Goal: Information Seeking & Learning: Check status

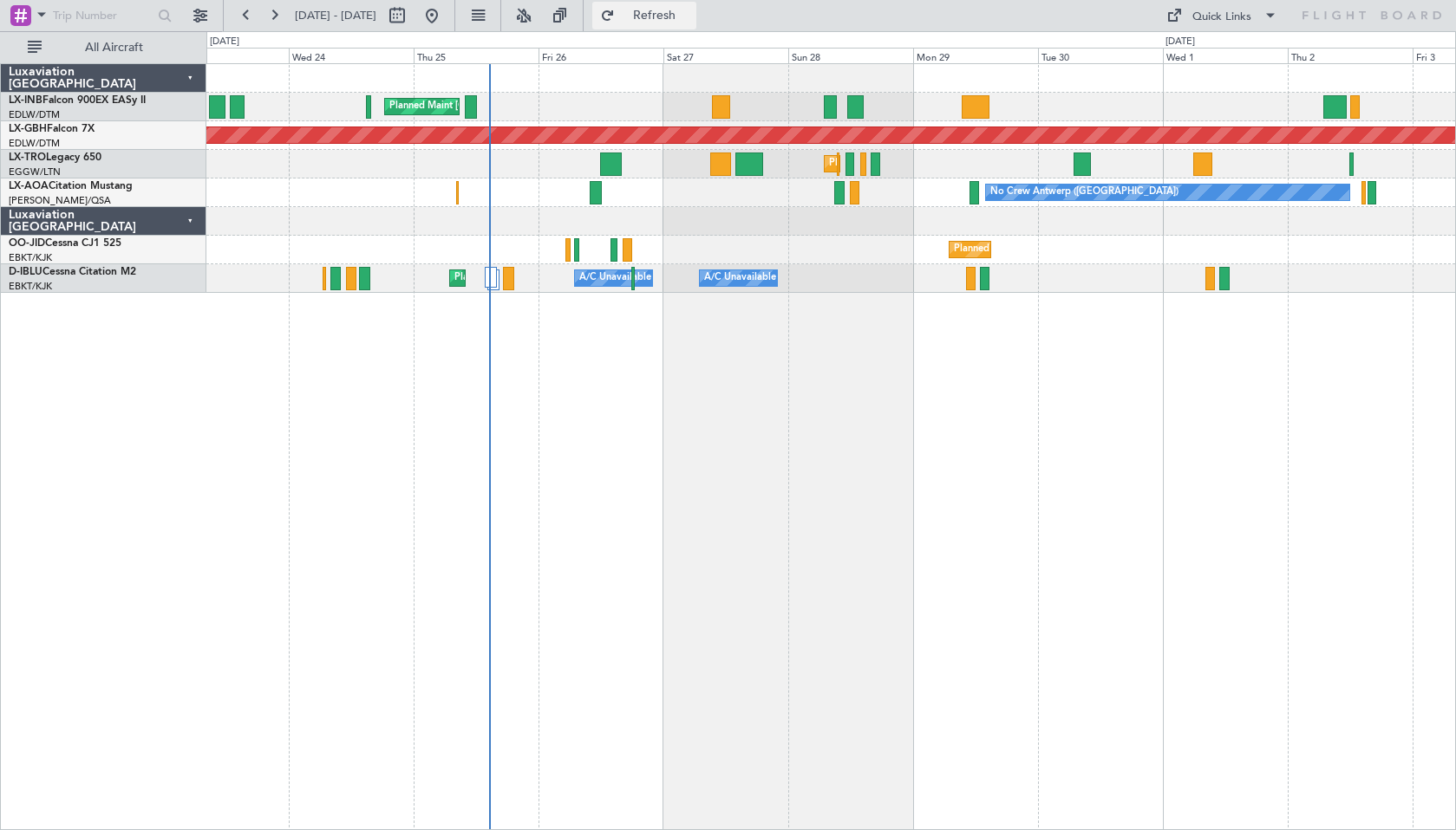
click at [691, 14] on span "Refresh" at bounding box center [654, 15] width 72 height 12
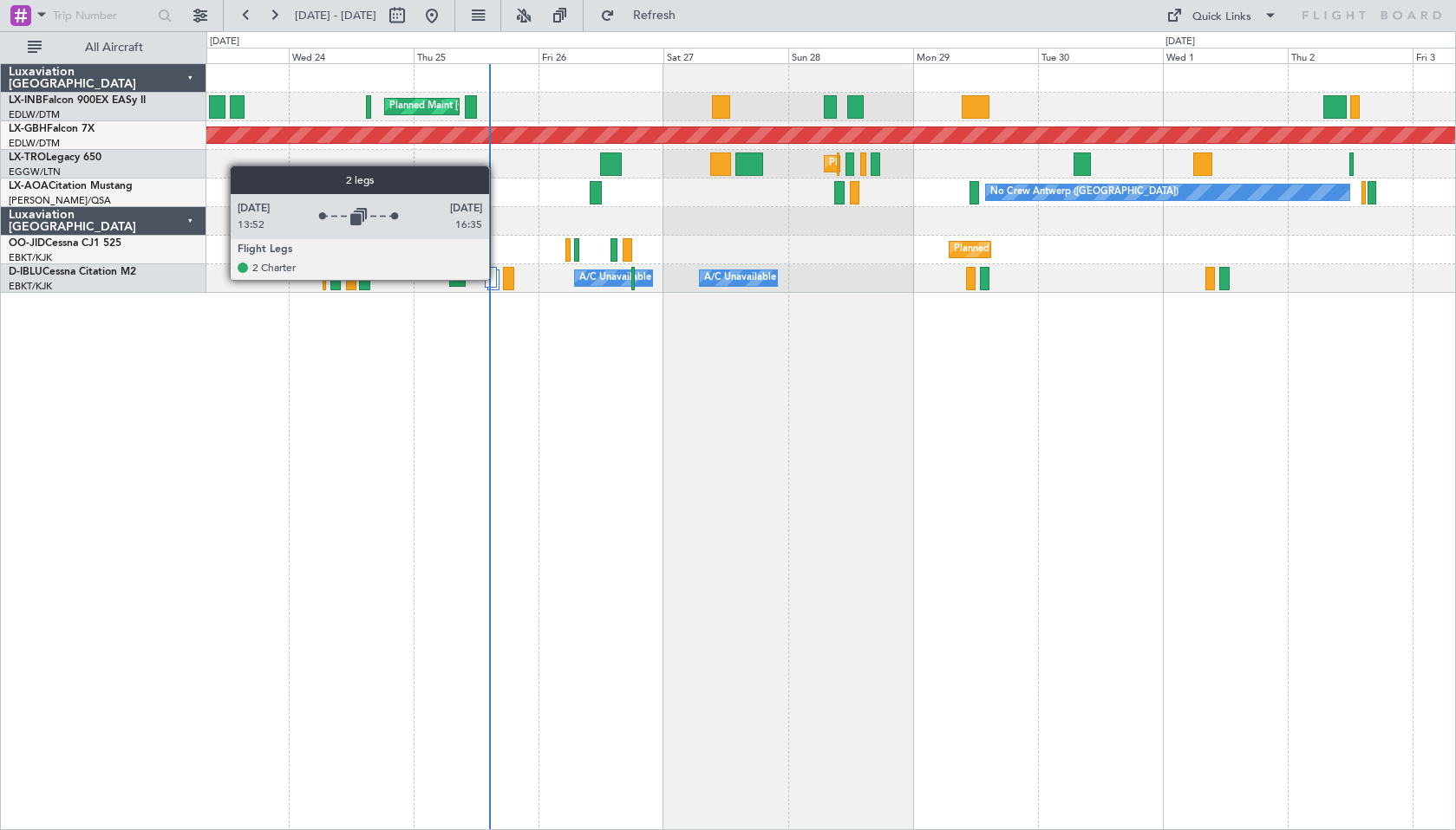
click at [497, 279] on div at bounding box center [493, 279] width 12 height 21
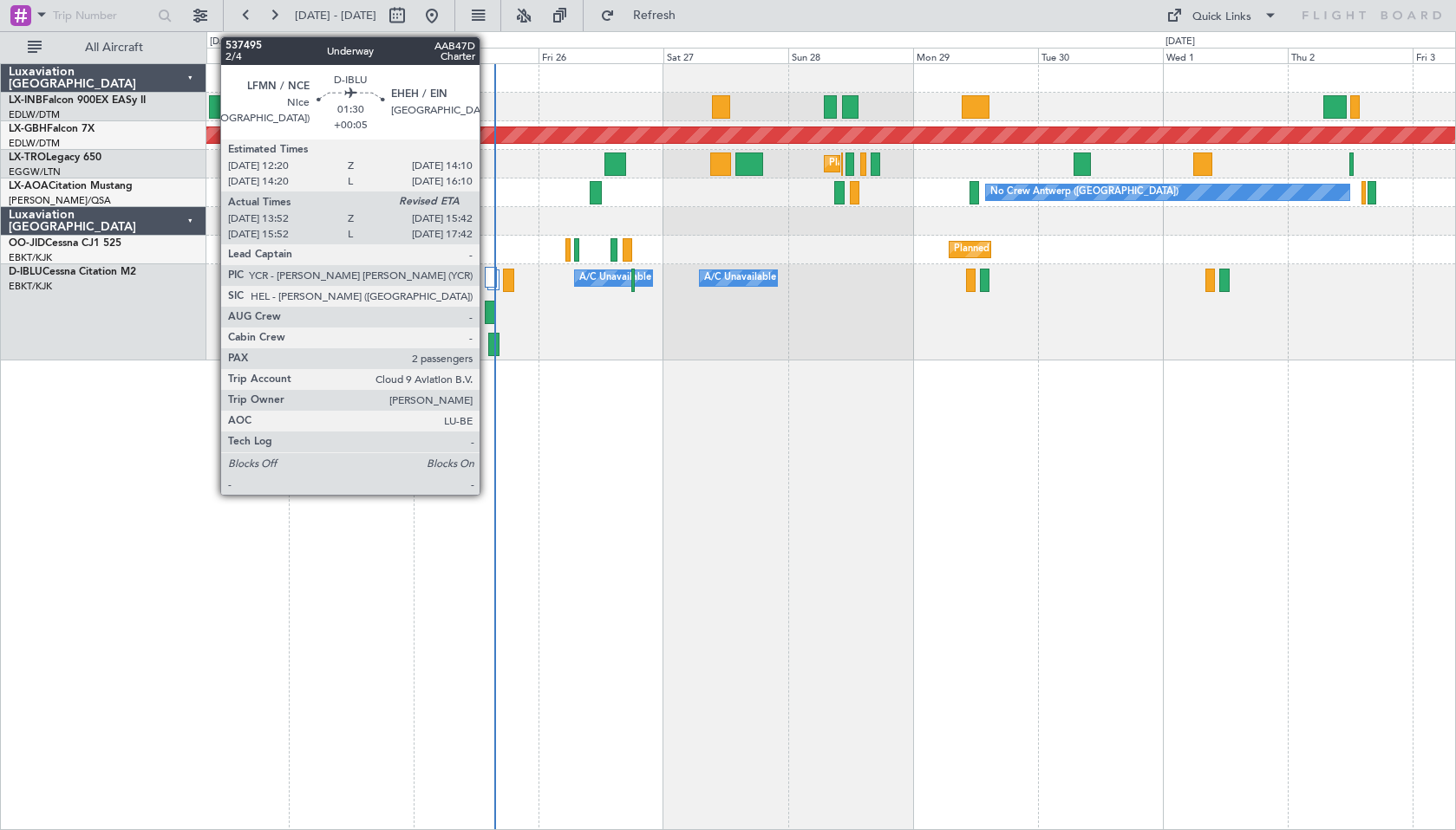
click at [487, 317] on div at bounding box center [489, 312] width 10 height 24
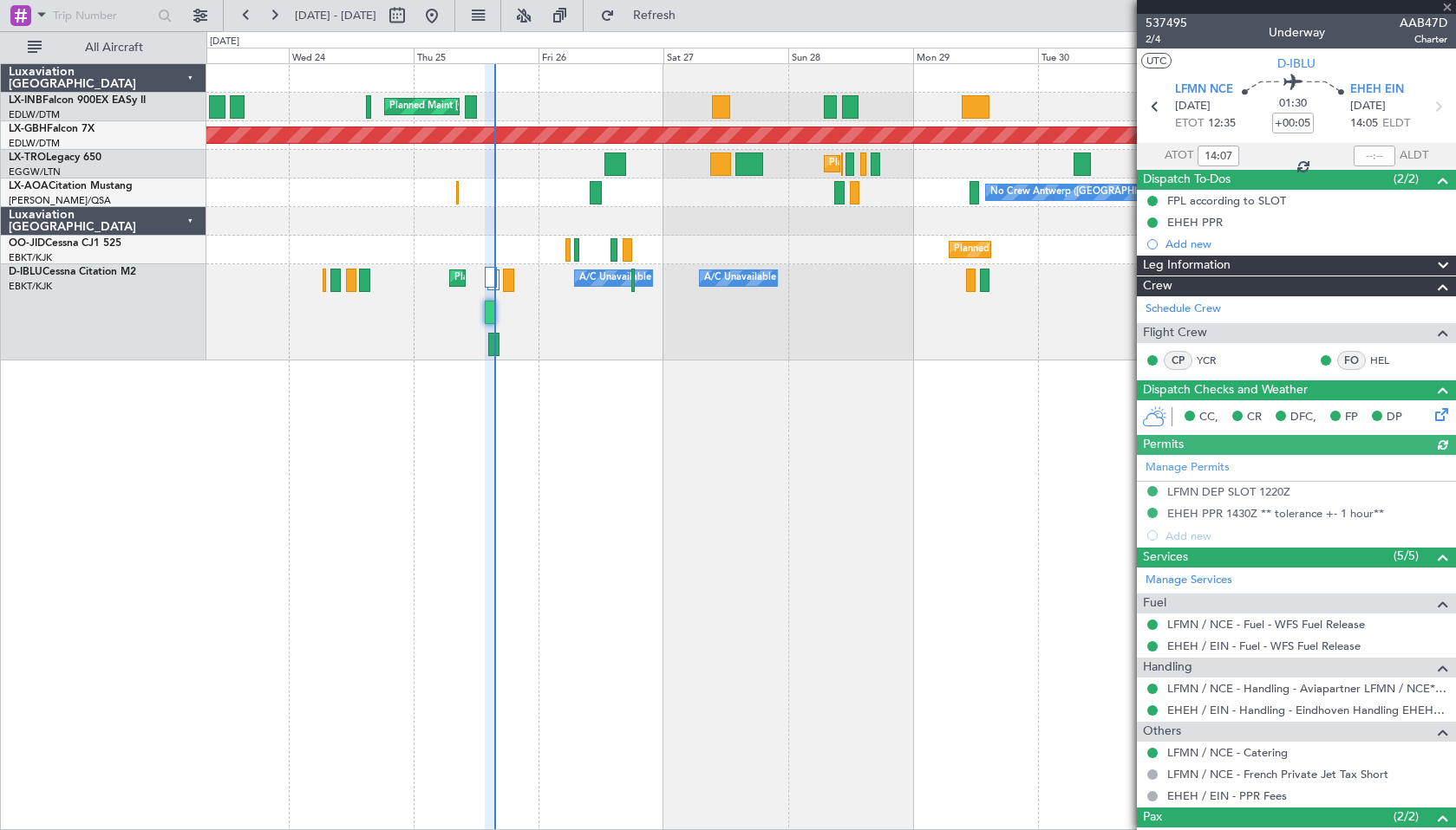
scroll to position [104, 0]
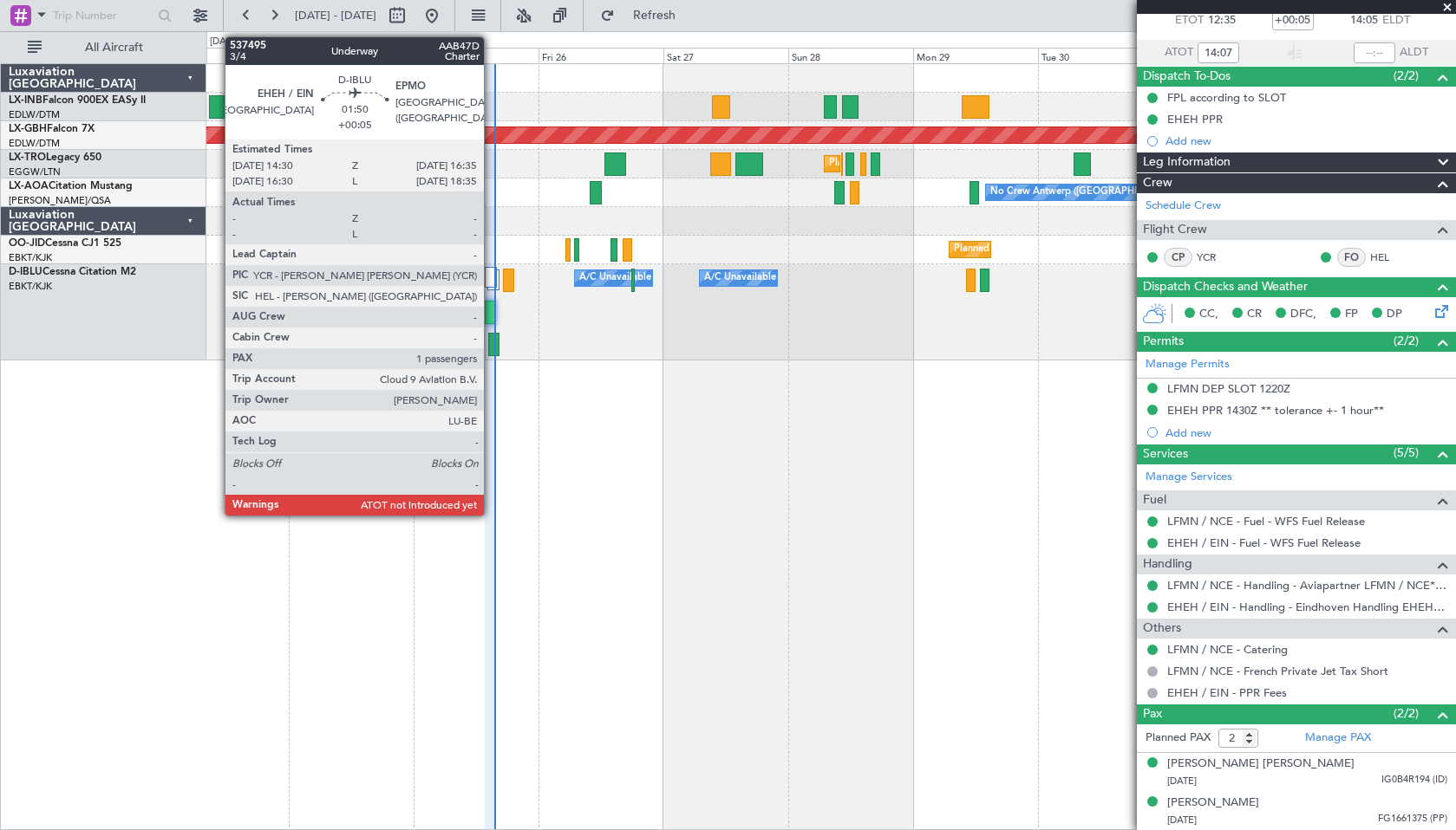
click at [491, 351] on div at bounding box center [494, 344] width 11 height 24
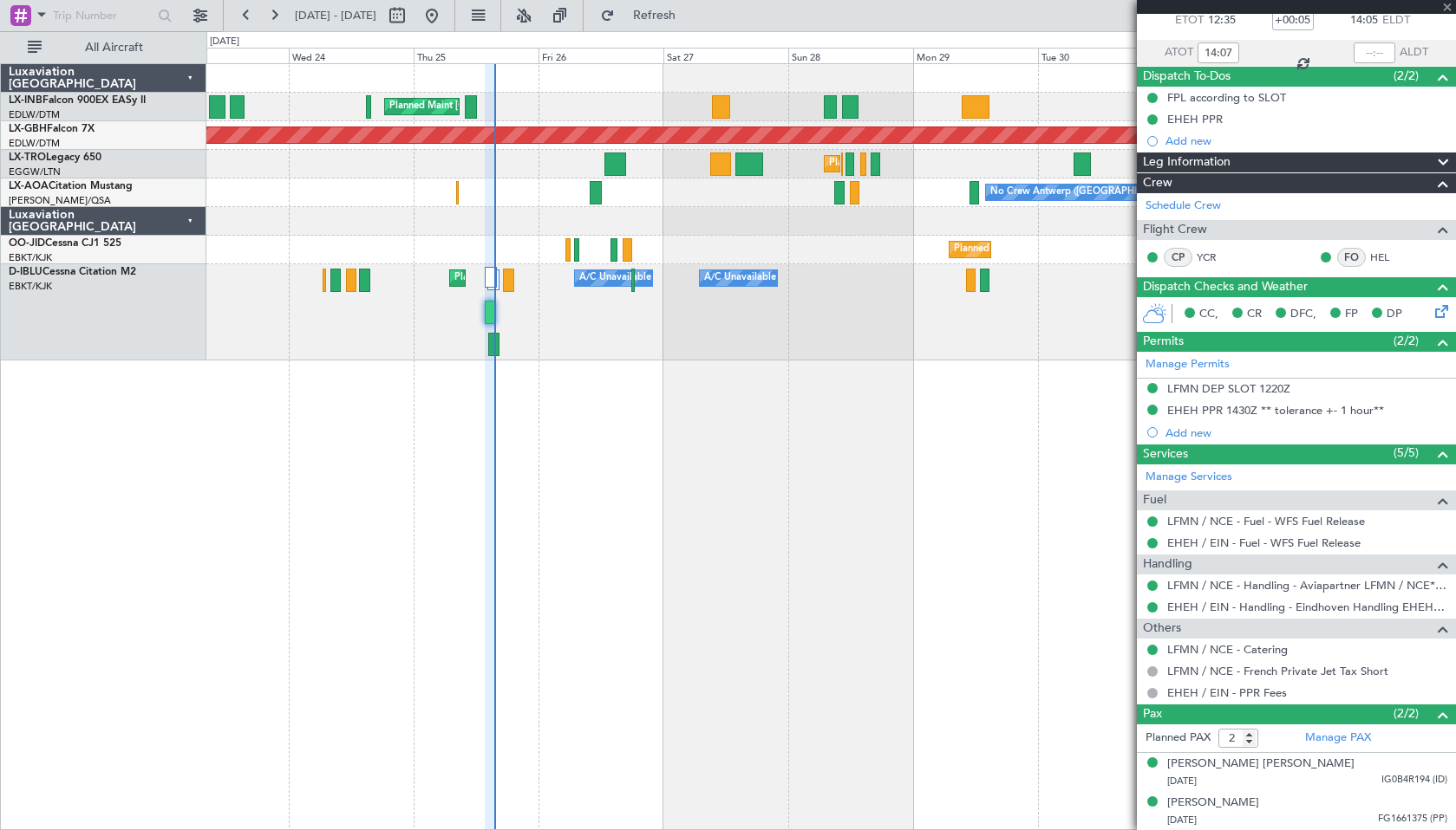
type input "1"
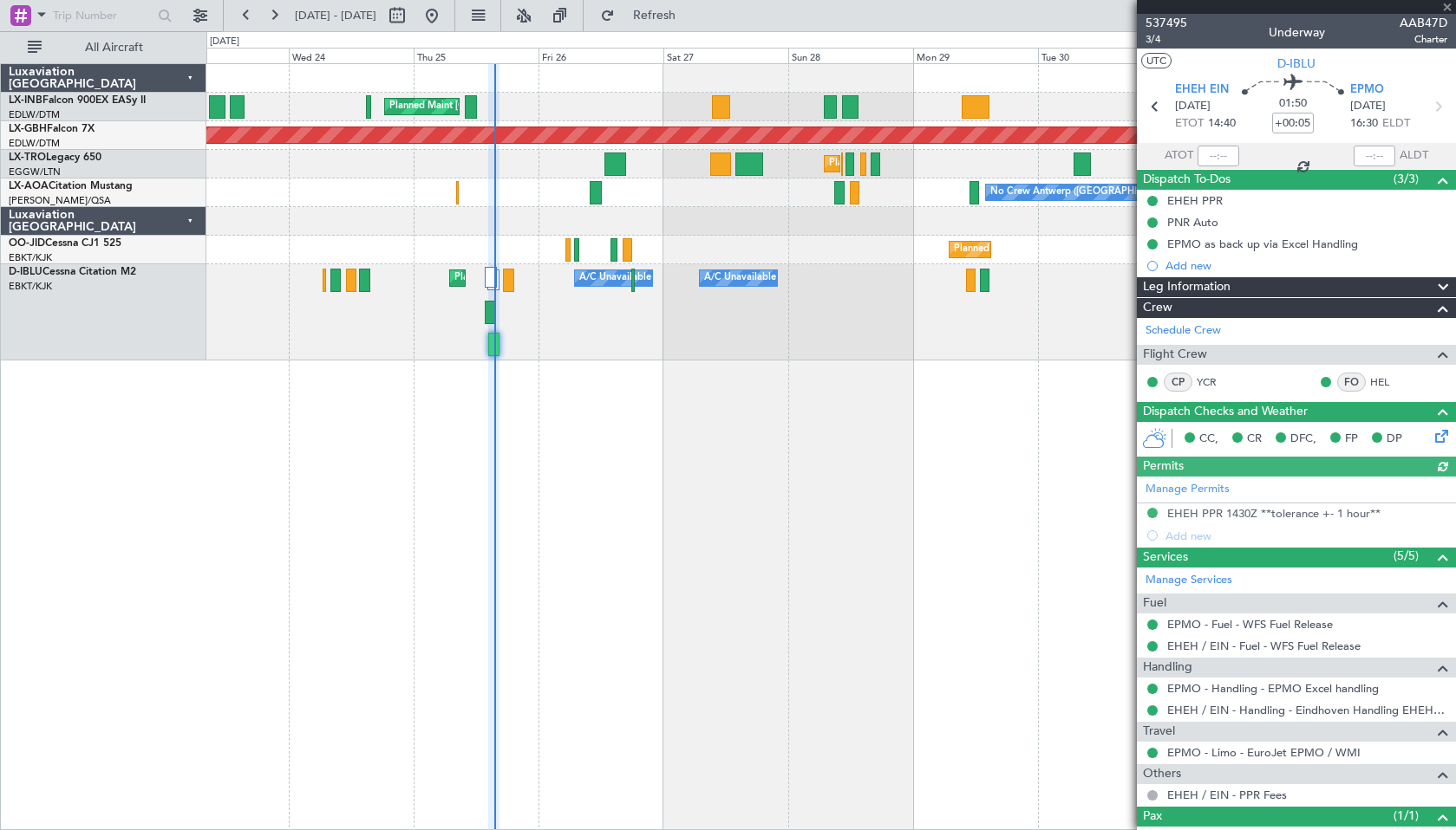
scroll to position [63, 0]
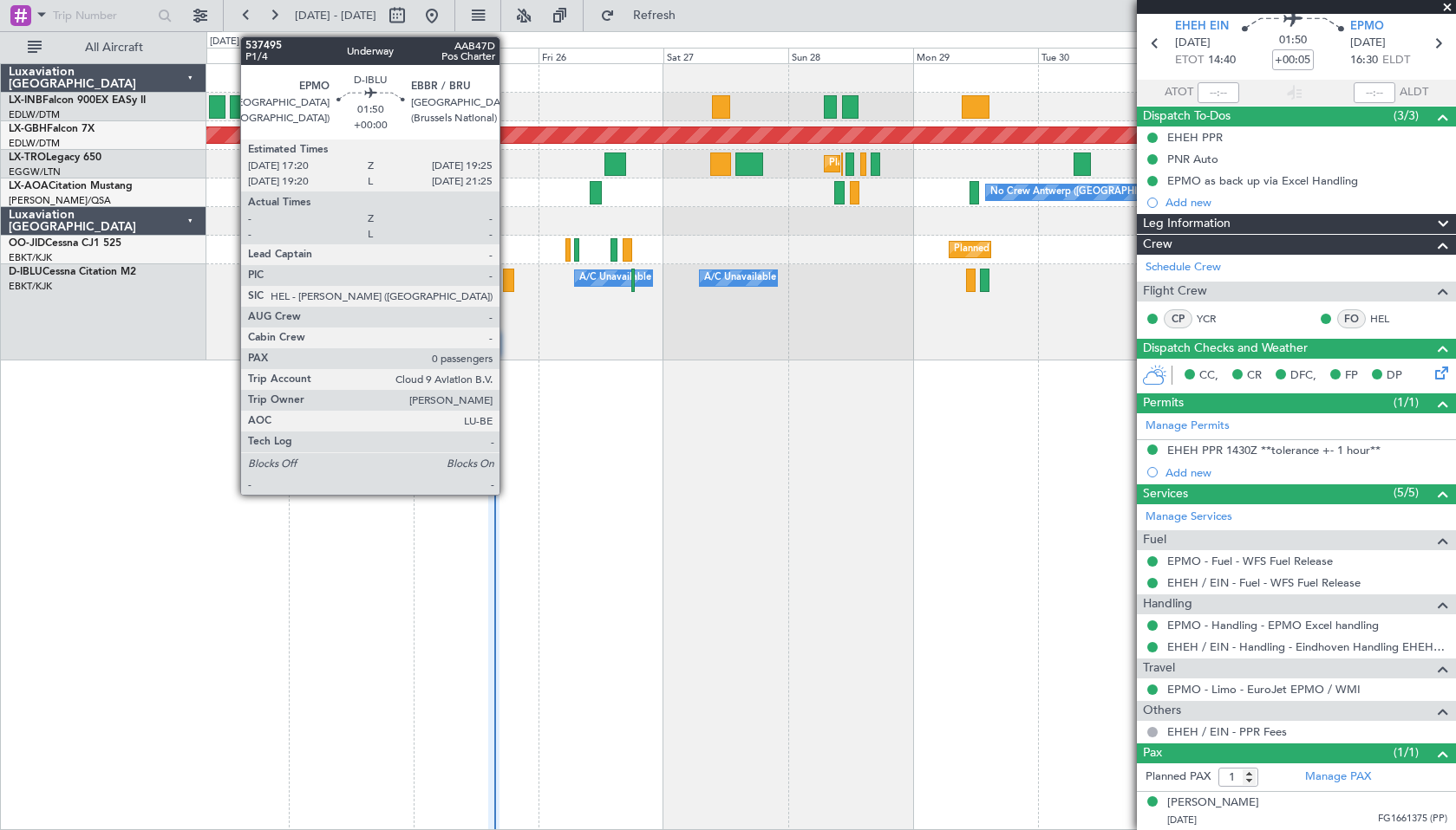
click at [508, 285] on div at bounding box center [509, 280] width 11 height 24
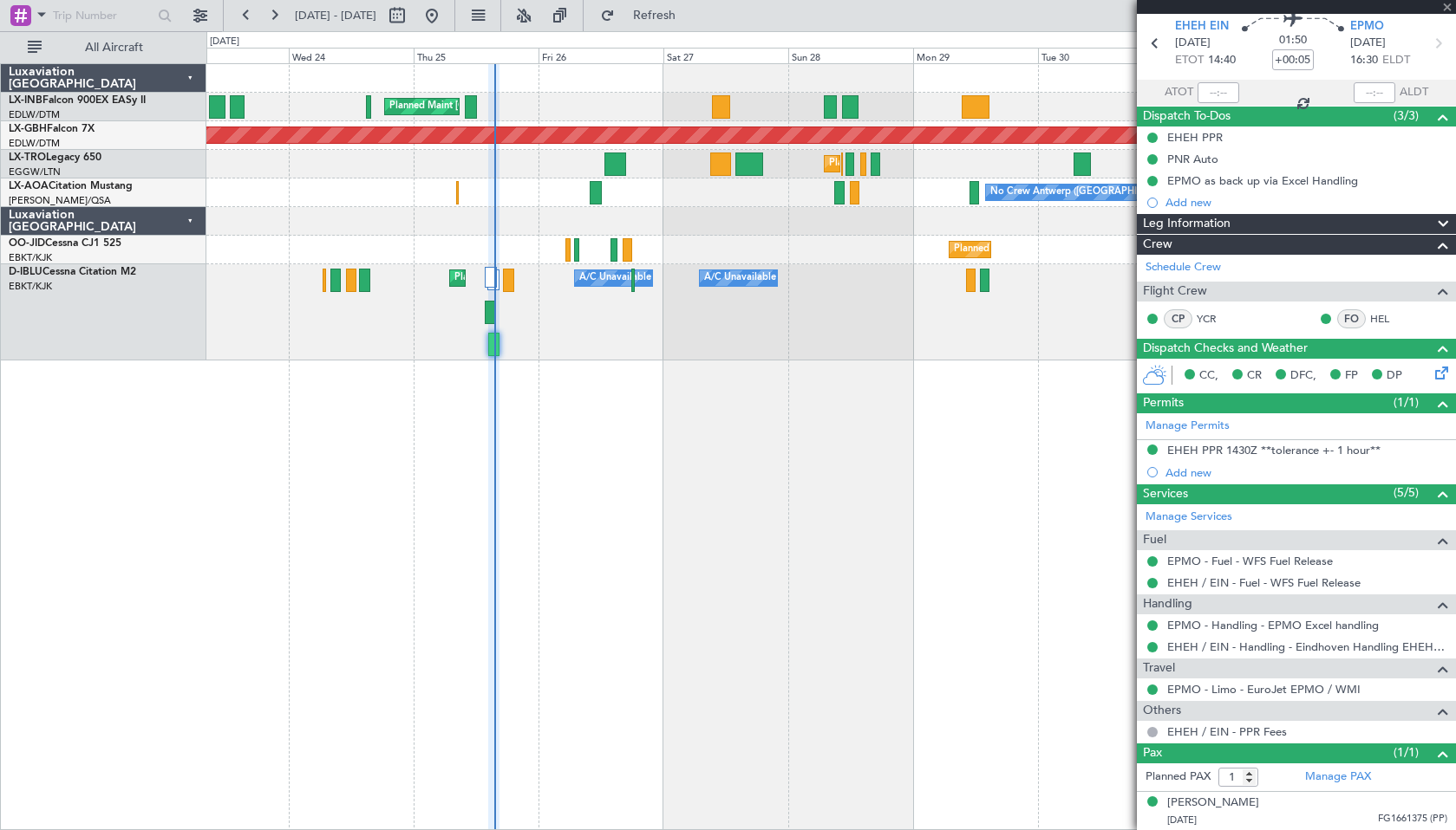
click at [507, 282] on div at bounding box center [509, 280] width 11 height 24
click at [509, 284] on div at bounding box center [509, 280] width 11 height 24
click at [509, 281] on div at bounding box center [509, 280] width 11 height 24
click at [1450, 6] on div at bounding box center [1296, 6] width 319 height 14
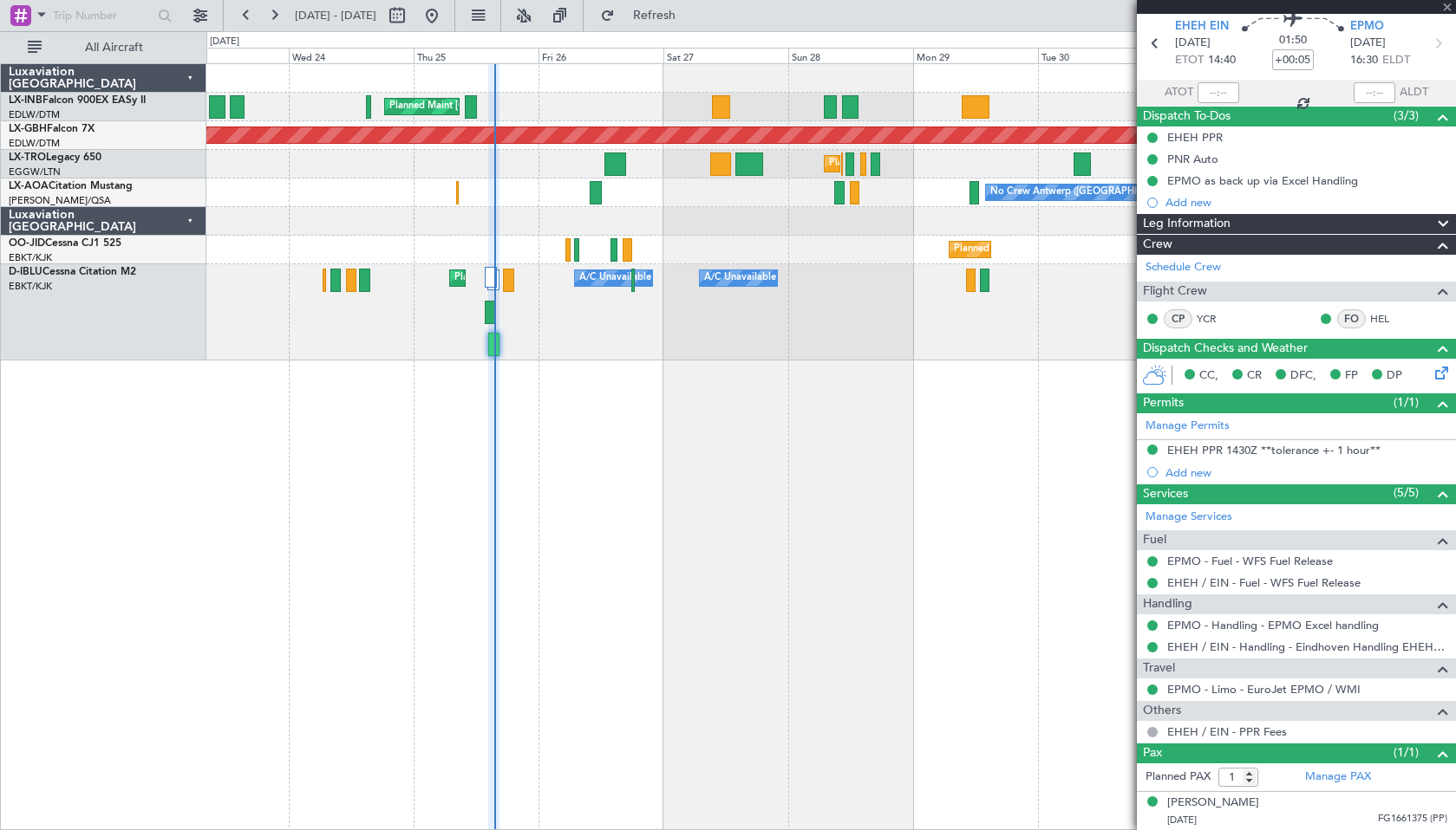
type input "0"
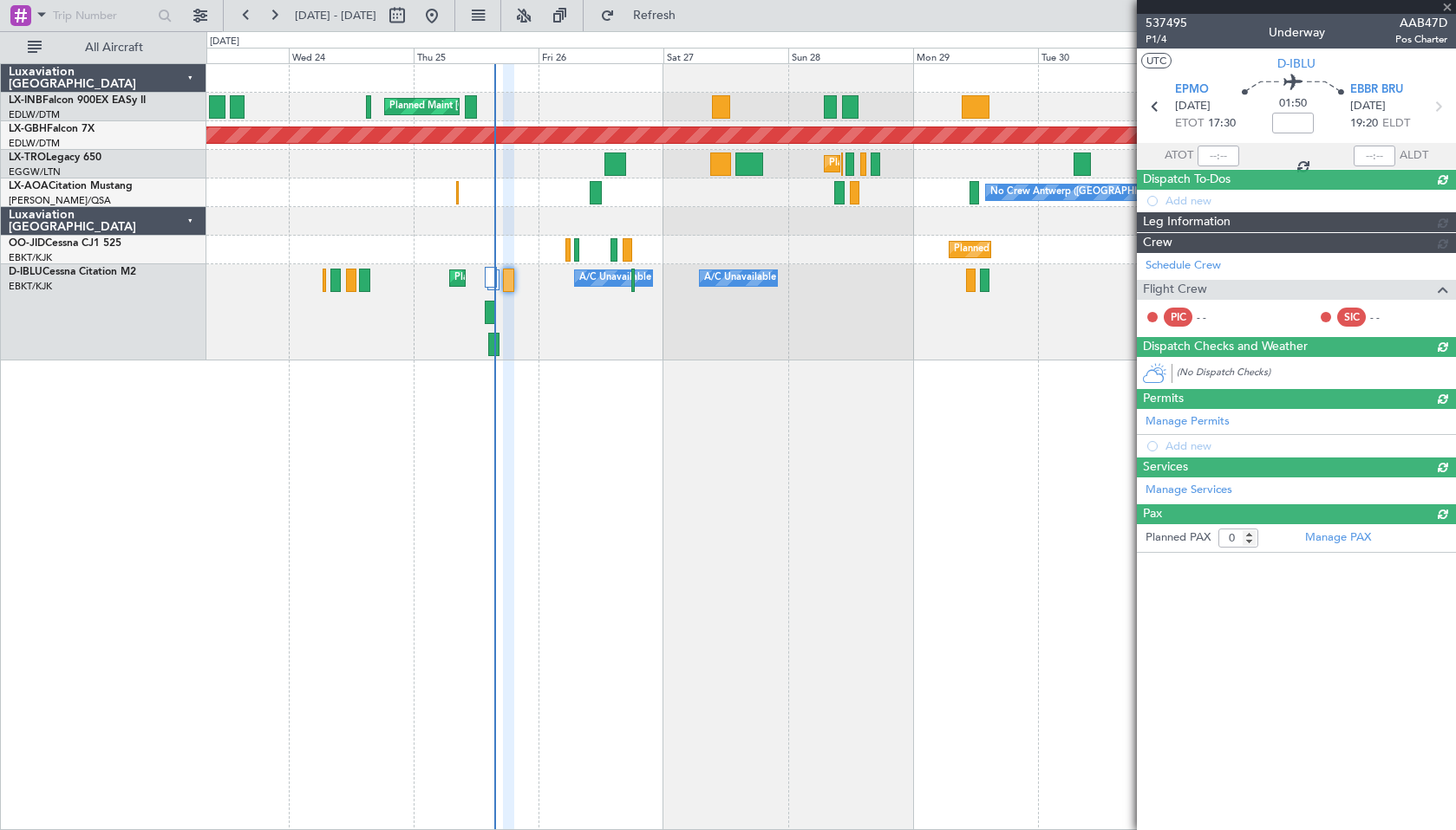
scroll to position [0, 0]
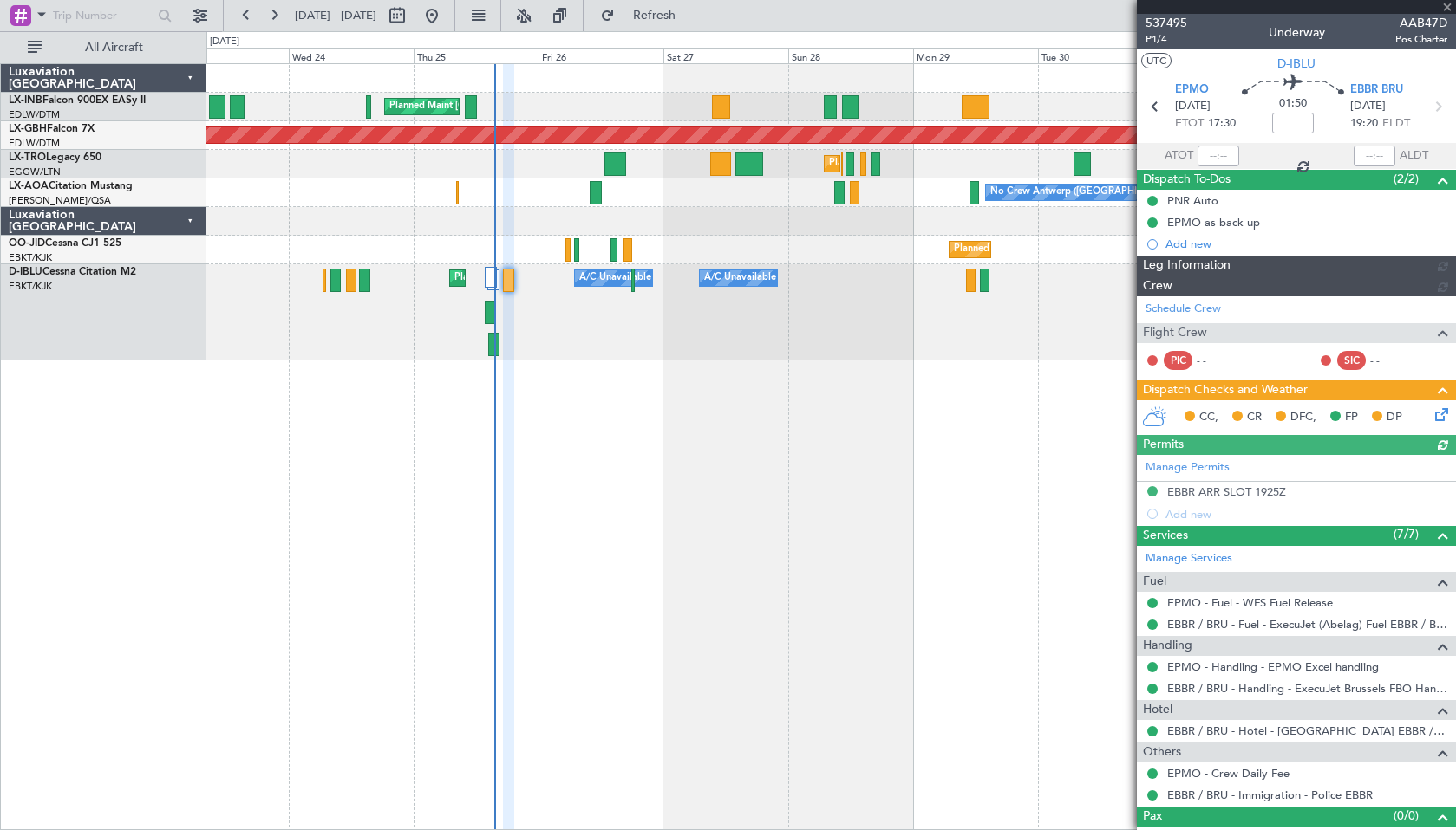
click at [1444, 7] on div at bounding box center [1296, 6] width 319 height 14
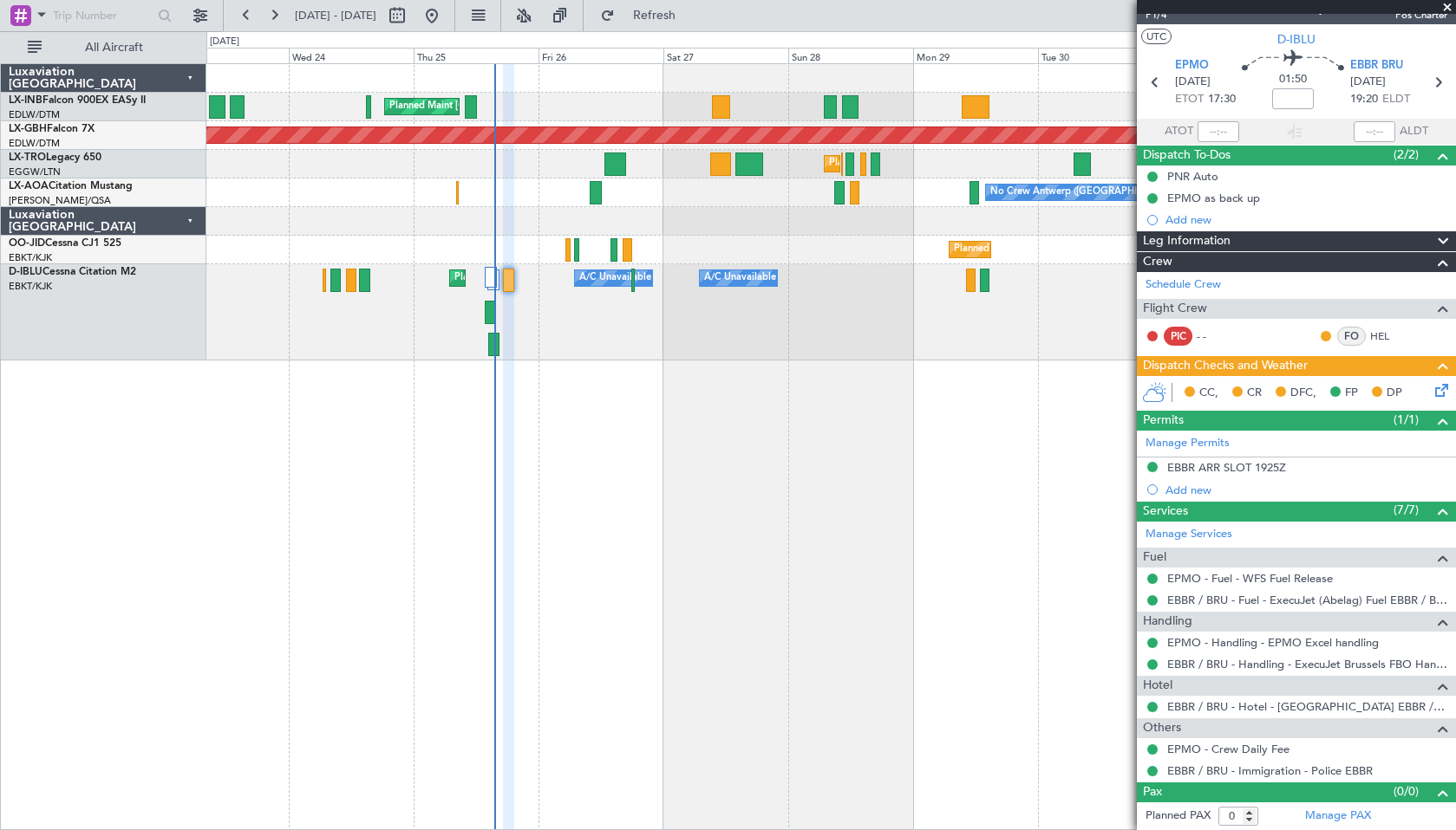
click at [1445, 7] on span at bounding box center [1447, 7] width 17 height 16
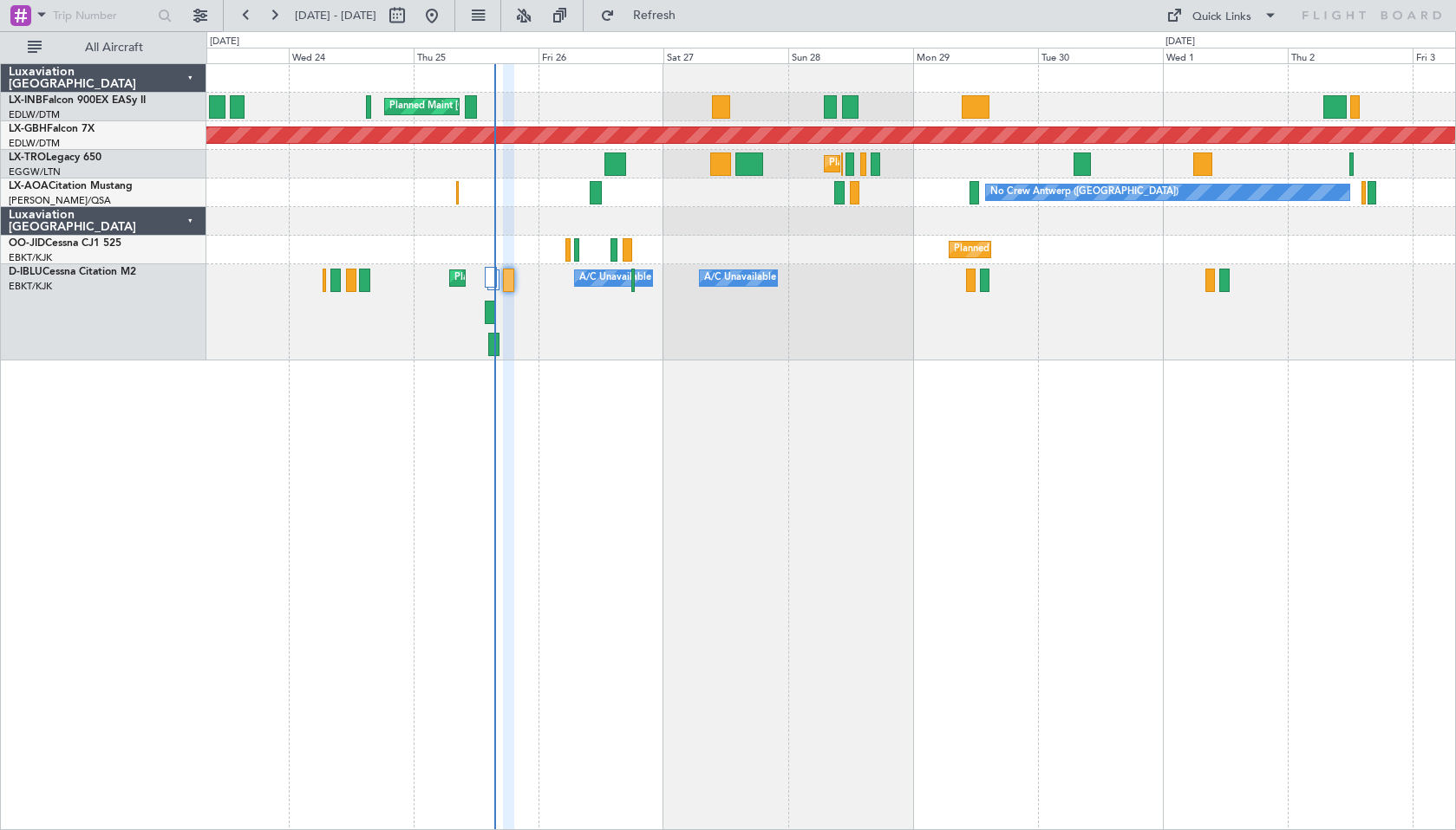
scroll to position [0, 0]
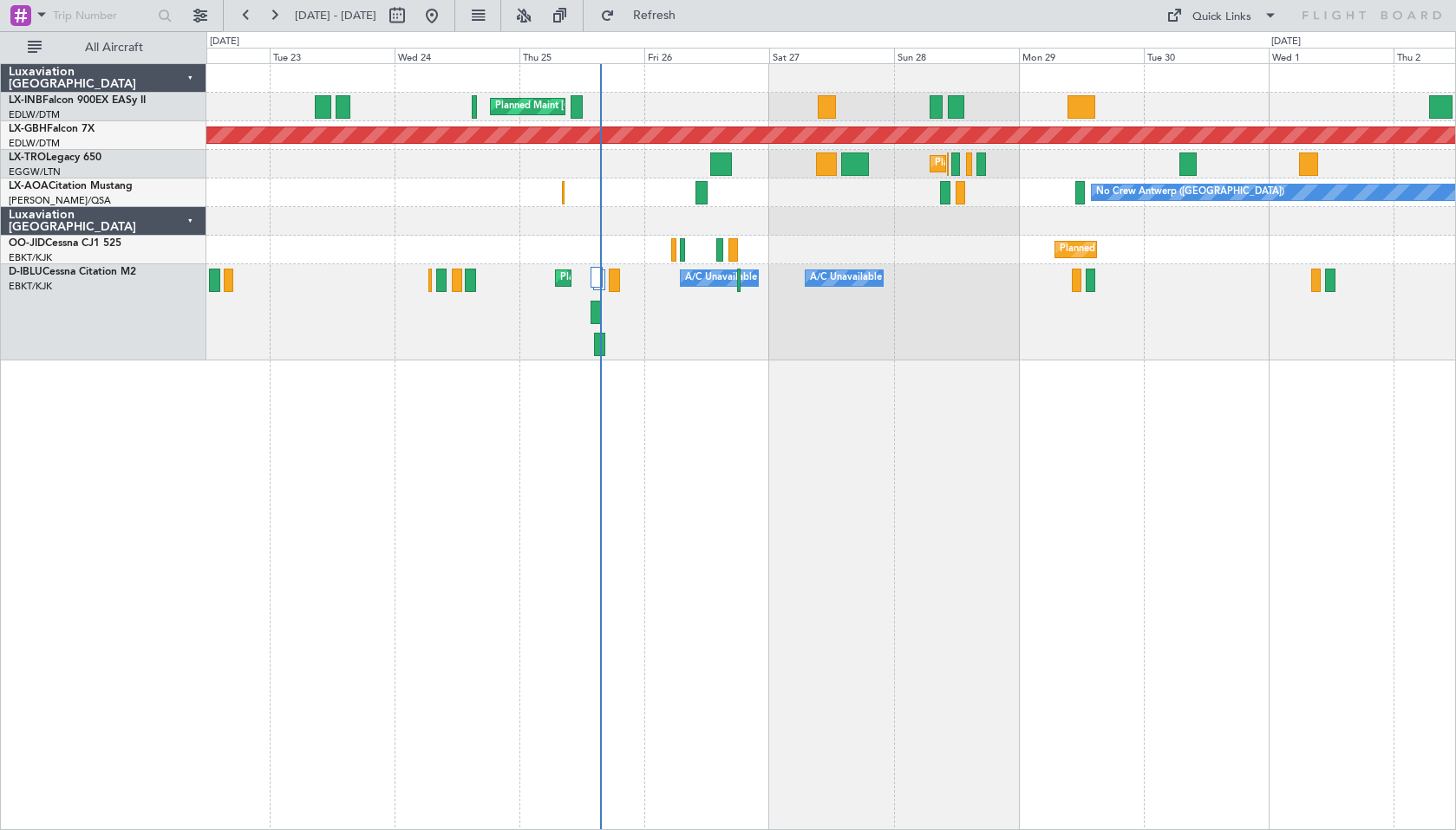
click at [799, 496] on div "Planned Maint [GEOGRAPHIC_DATA] ([GEOGRAPHIC_DATA]) Planned Maint Nurnberg Plan…" at bounding box center [830, 446] width 1249 height 767
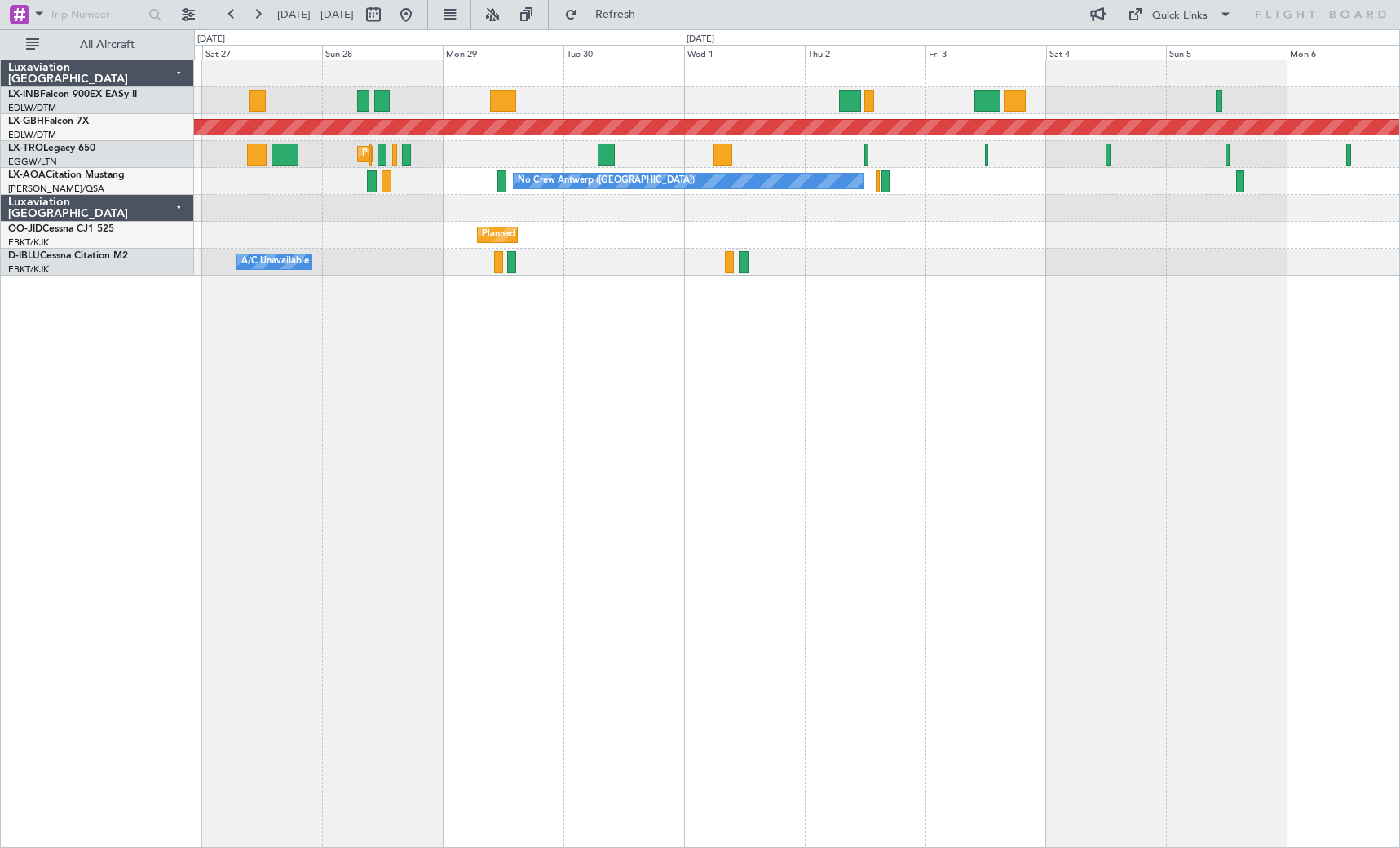
click at [459, 533] on div "Planned Maint London (Farnborough) Planned Maint Nurnberg Planned Maint London …" at bounding box center [796, 453] width 1205 height 789
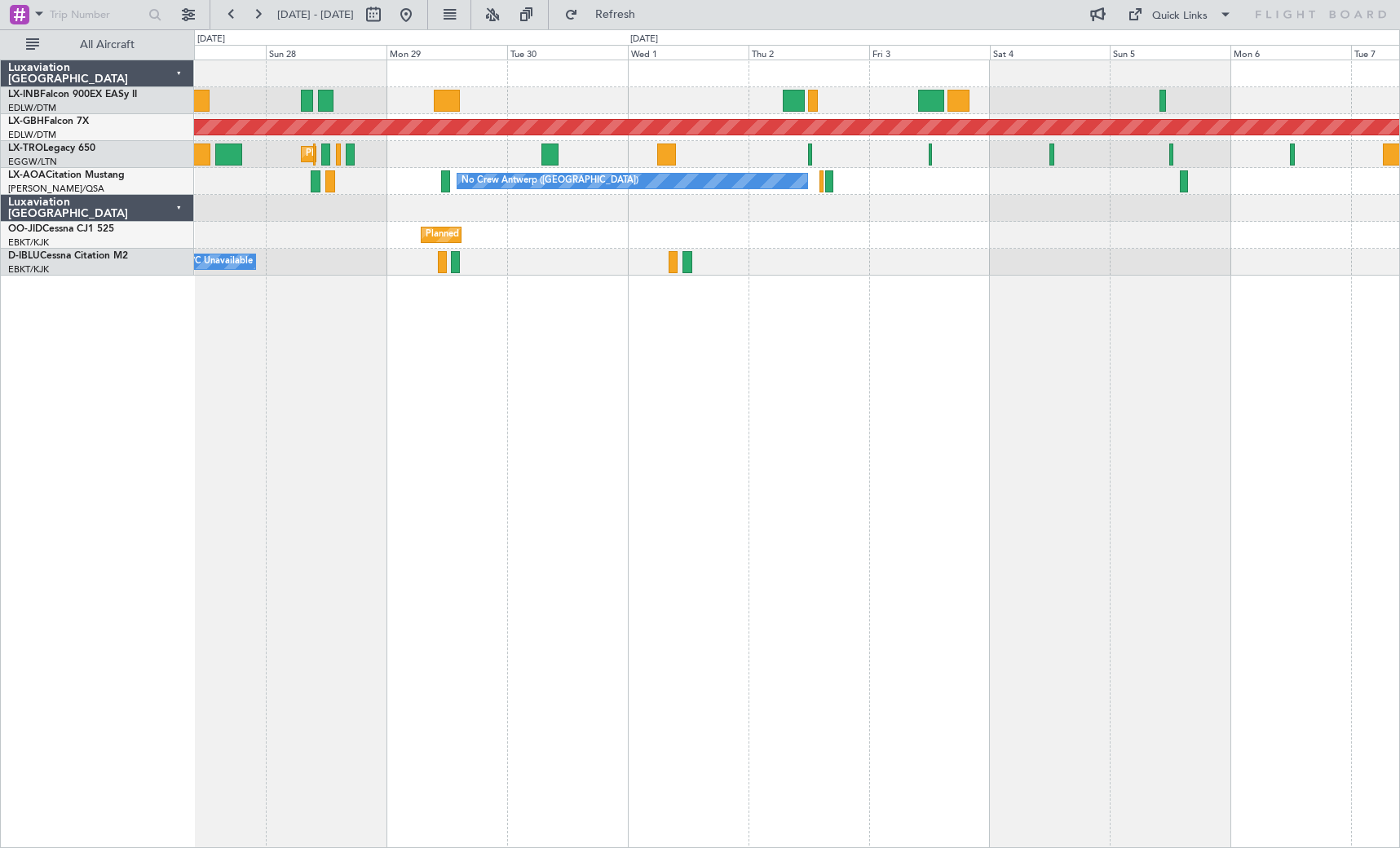
click at [434, 558] on div "Planned Maint London (Farnborough) Planned Maint Nurnberg Planned Maint London …" at bounding box center [796, 453] width 1205 height 789
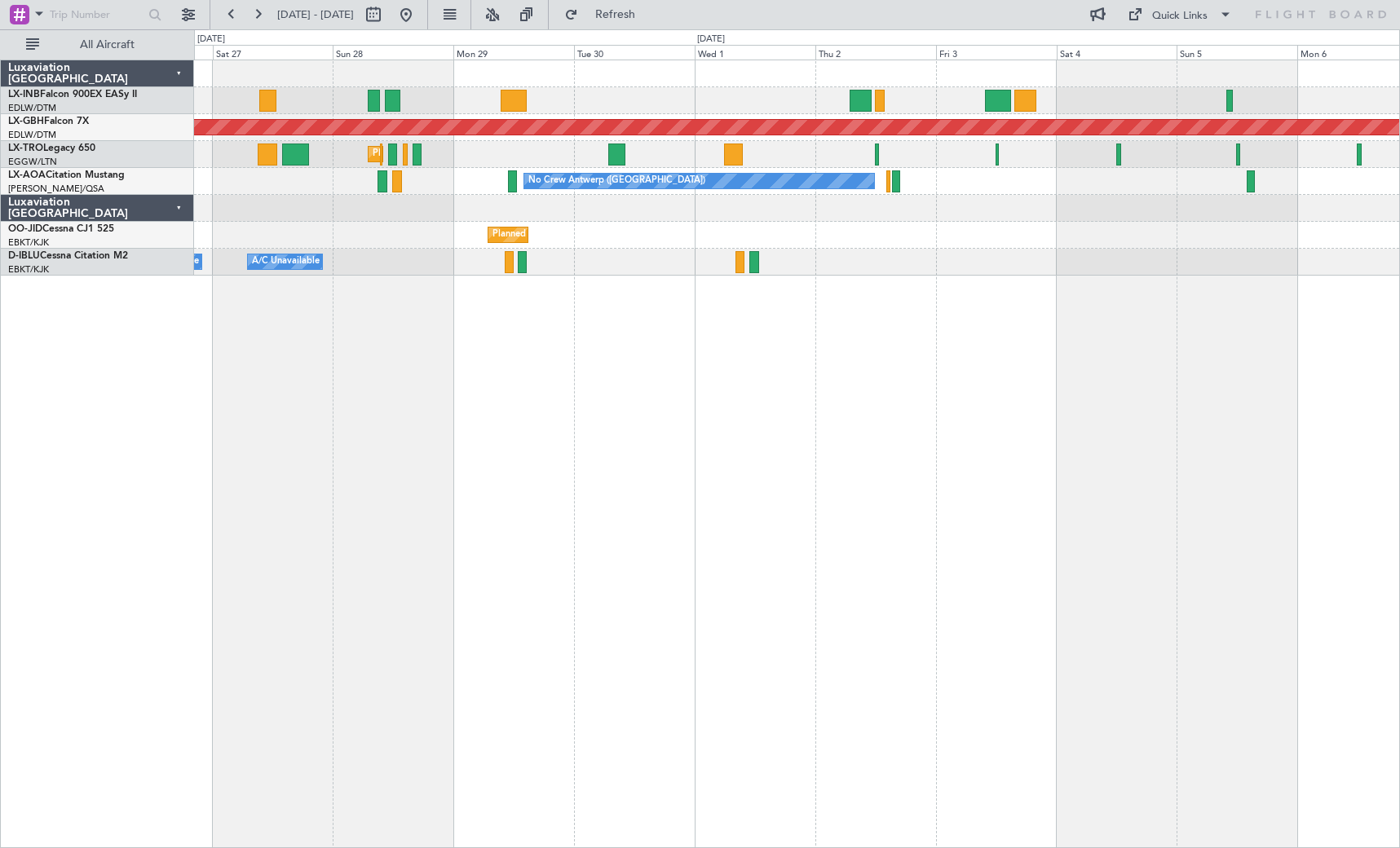
click at [1040, 580] on div "Planned Maint London (Farnborough) Planned Maint Nurnberg Planned Maint London …" at bounding box center [796, 453] width 1205 height 789
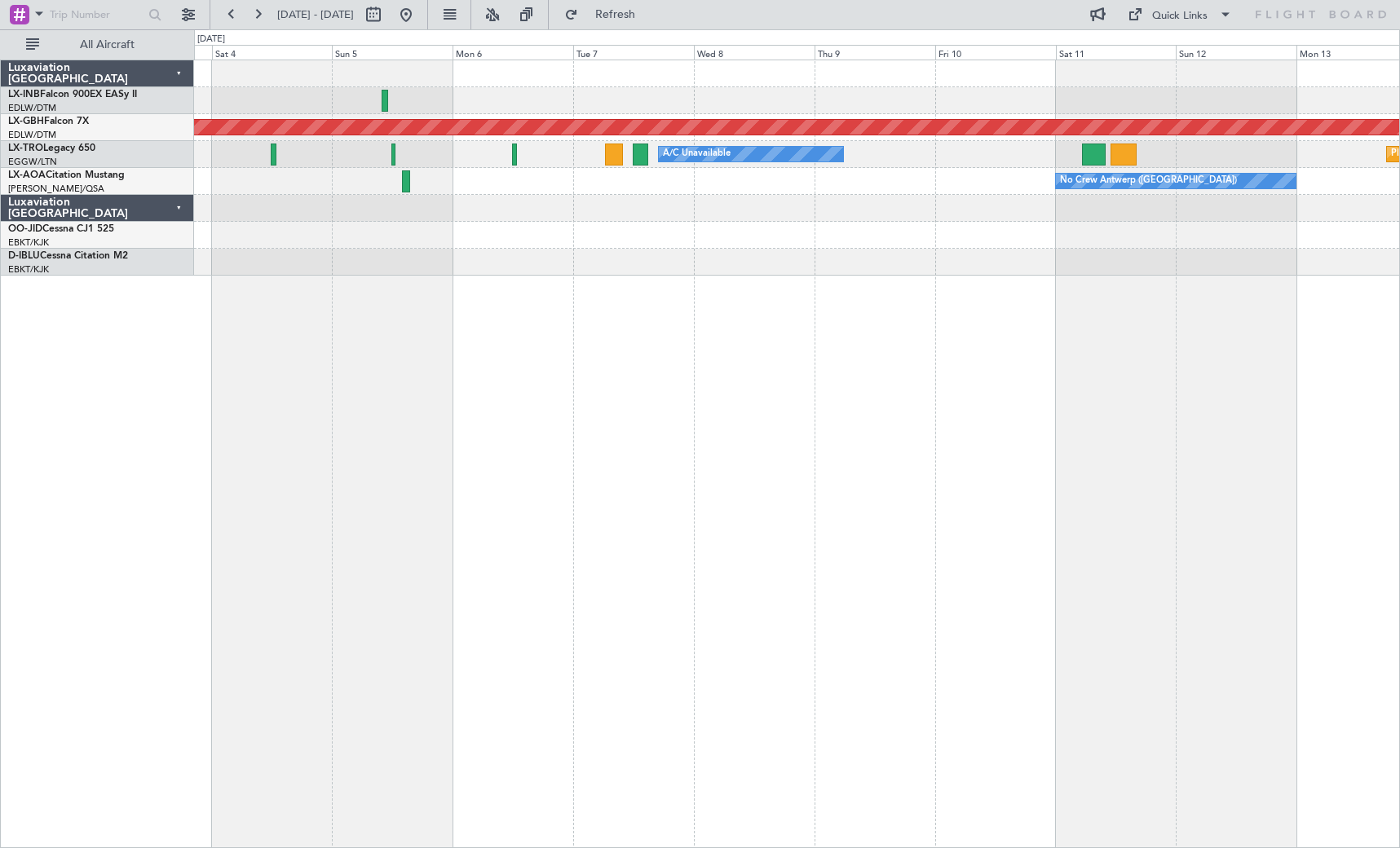
click at [315, 276] on div "Planned Maint Nurnberg A/C Unavailable Planned Maint Riga (Riga Intl) No Crew A…" at bounding box center [796, 453] width 1205 height 789
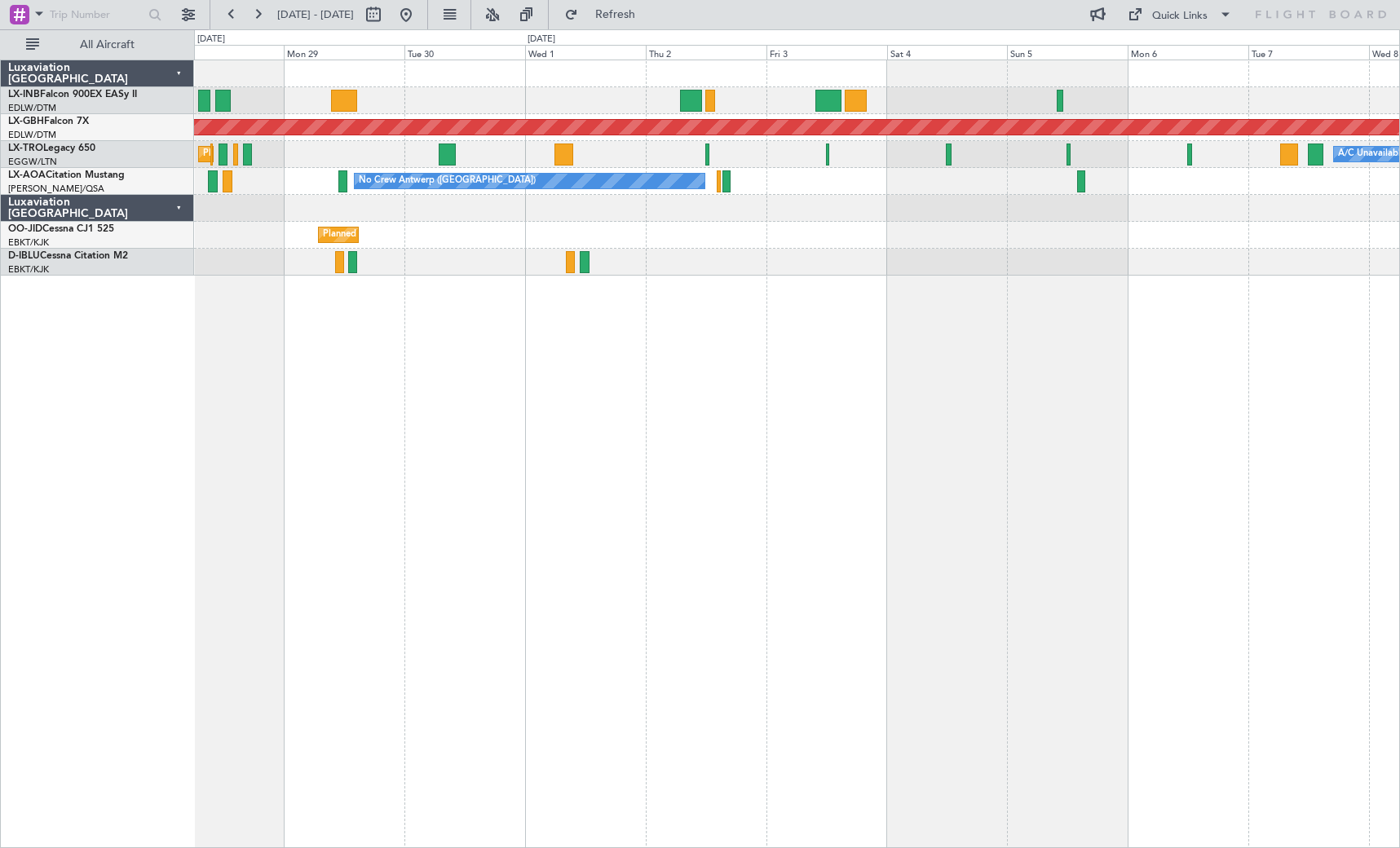
click at [1129, 380] on div "Planned Maint Nurnberg A/C Unavailable Planned Maint London (Luton) No Crew Ant…" at bounding box center [796, 453] width 1205 height 789
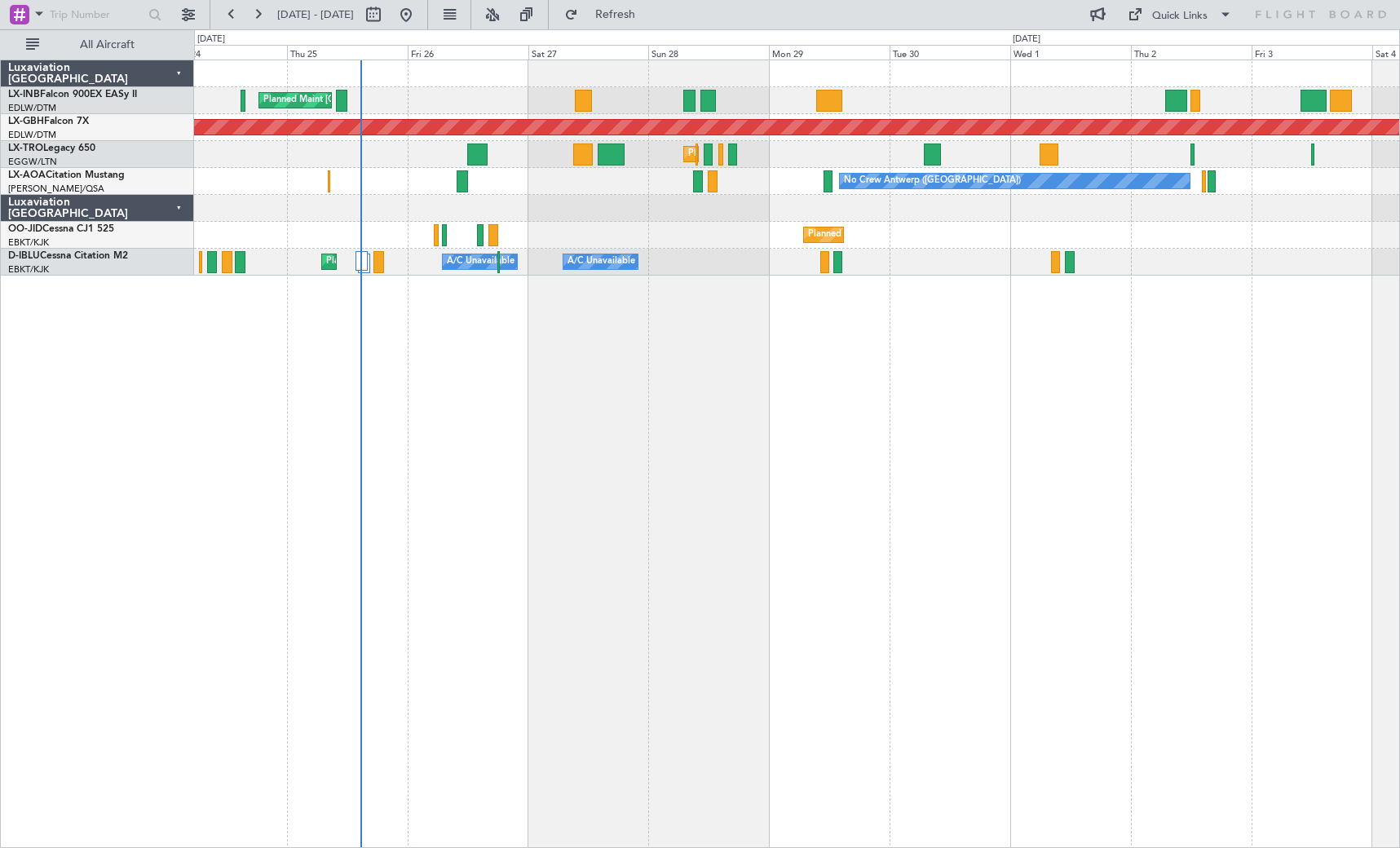
click at [1159, 402] on div "Planned Maint London (Farnborough) Planned Maint Nurnberg Planned Maint London …" at bounding box center [796, 453] width 1205 height 789
